Goal: Obtain resource: Obtain resource

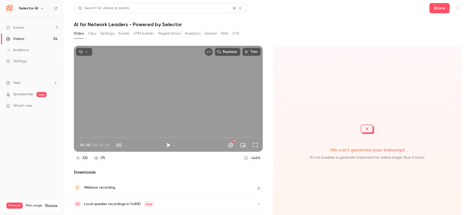
scroll to position [14, 0]
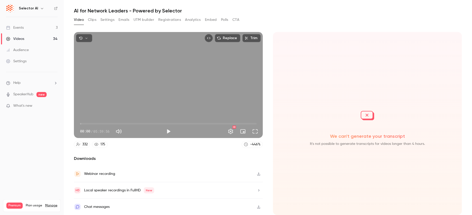
click at [31, 39] on link "Videos 34" at bounding box center [32, 38] width 64 height 11
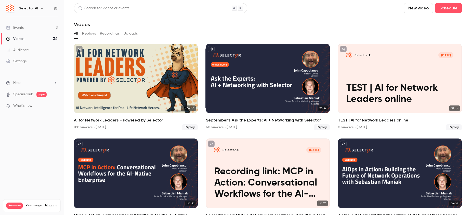
click at [424, 13] on button "New video" at bounding box center [418, 8] width 29 height 10
click at [418, 38] on div "Upload" at bounding box center [436, 35] width 39 height 5
click at [419, 7] on button "New video" at bounding box center [418, 8] width 29 height 10
click at [419, 37] on div "Upload" at bounding box center [436, 35] width 39 height 5
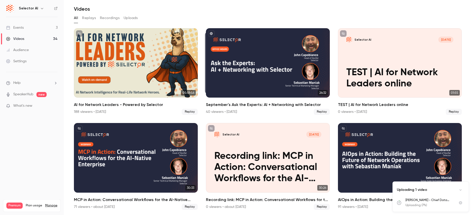
scroll to position [16, 0]
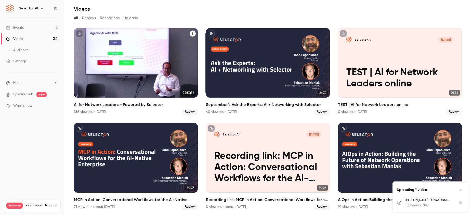
click at [139, 97] on div "AI for Network Leaders - Powered by Selector" at bounding box center [136, 63] width 124 height 70
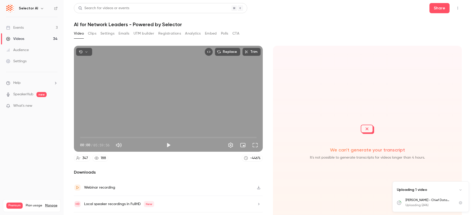
scroll to position [14, 0]
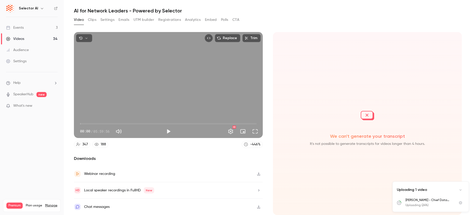
click at [119, 174] on div "Webinar recording" at bounding box center [168, 174] width 189 height 17
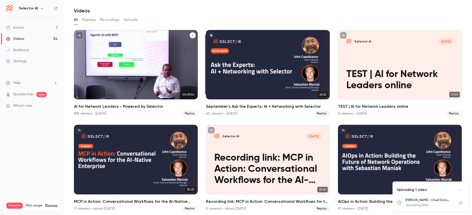
click at [128, 91] on div "AI for Network Leaders - Powered by Selector" at bounding box center [136, 65] width 124 height 70
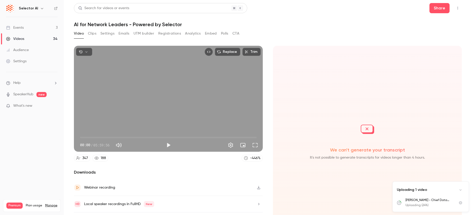
scroll to position [14, 0]
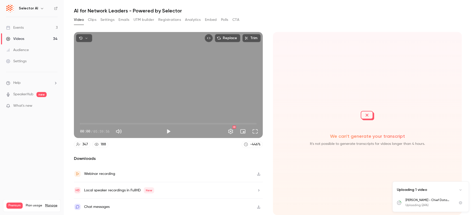
click at [168, 187] on div "Local speaker recordings in FullHD New" at bounding box center [168, 191] width 189 height 17
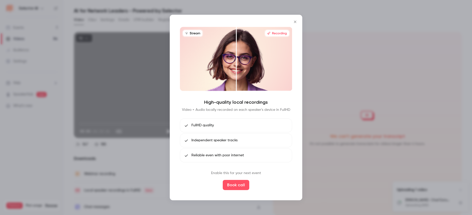
click at [294, 19] on button "Close" at bounding box center [295, 22] width 10 height 10
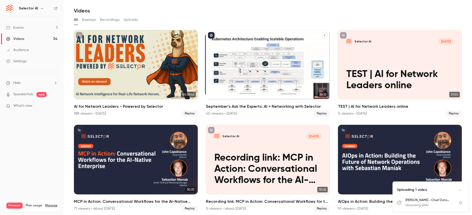
click at [259, 88] on div "September's Ask the Experts: AI + Networking with Selector" at bounding box center [268, 65] width 124 height 70
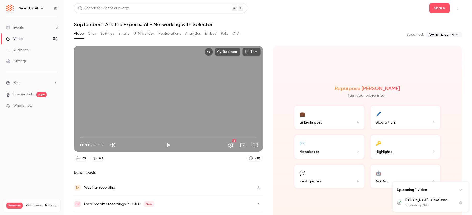
click at [95, 34] on button "Clips" at bounding box center [92, 34] width 8 height 8
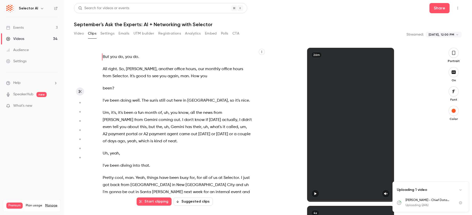
click at [261, 53] on icon "button" at bounding box center [261, 51] width 3 height 3
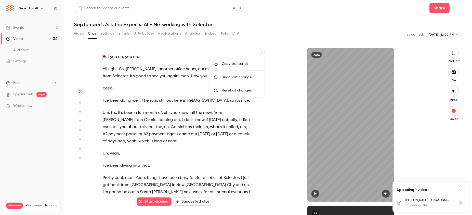
click at [279, 49] on div at bounding box center [236, 107] width 472 height 215
click at [33, 25] on link "Events 3" at bounding box center [32, 27] width 64 height 11
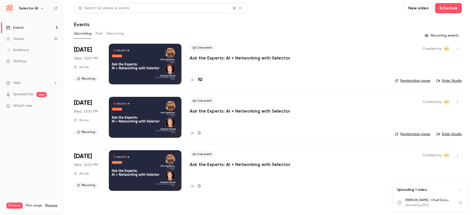
click at [425, 189] on p "Uploading 1 video" at bounding box center [411, 190] width 30 height 5
click at [419, 201] on p "Uploading 1 video" at bounding box center [411, 203] width 30 height 5
click at [420, 200] on p "[PERSON_NAME] - Chief Data Scientist Selector AI" at bounding box center [428, 200] width 47 height 5
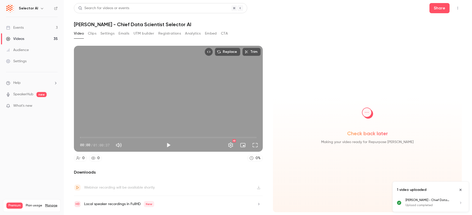
click at [91, 32] on button "Clips" at bounding box center [92, 34] width 8 height 8
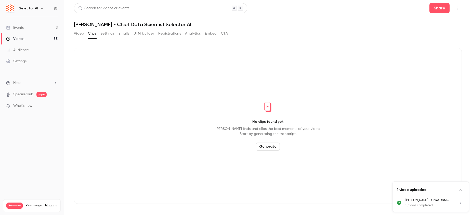
click at [267, 147] on button "Generate" at bounding box center [268, 147] width 24 height 8
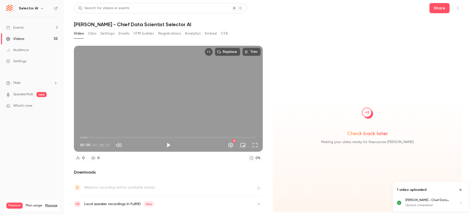
click at [91, 38] on div "Video Clips Settings Emails UTM builder Registrations Analytics Embed CTA" at bounding box center [151, 35] width 154 height 10
click at [91, 33] on button "Clips" at bounding box center [92, 34] width 8 height 8
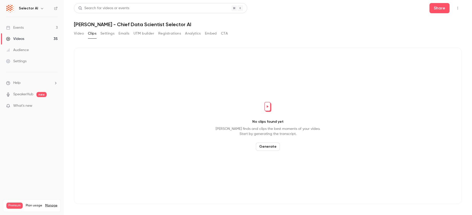
click at [80, 35] on button "Video" at bounding box center [79, 34] width 10 height 8
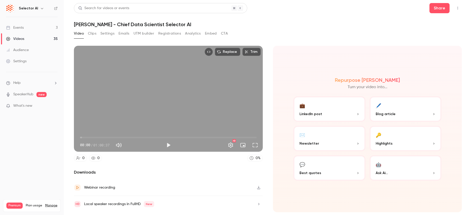
click at [91, 33] on button "Clips" at bounding box center [92, 34] width 8 height 8
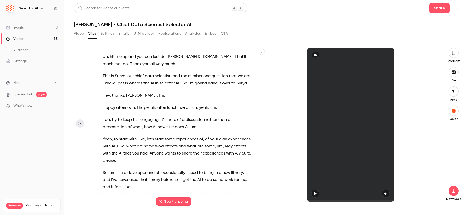
click at [261, 53] on icon "button" at bounding box center [261, 51] width 3 height 3
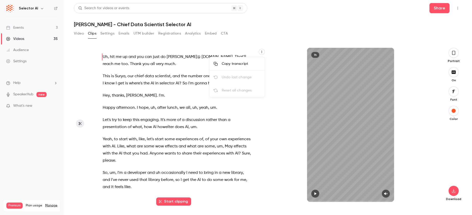
click at [153, 74] on div at bounding box center [236, 107] width 472 height 215
click at [79, 32] on button "Video" at bounding box center [79, 34] width 10 height 8
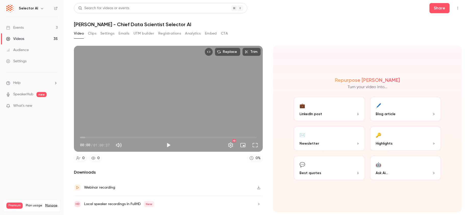
click at [89, 32] on button "Clips" at bounding box center [92, 34] width 8 height 8
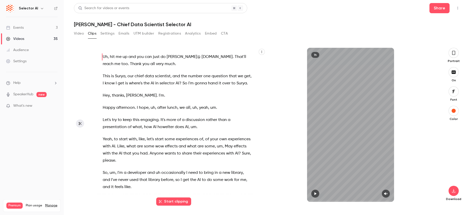
click at [263, 52] on button "button" at bounding box center [261, 52] width 6 height 6
click at [245, 65] on div "Copy transcript" at bounding box center [241, 63] width 39 height 5
